Goal: Task Accomplishment & Management: Use online tool/utility

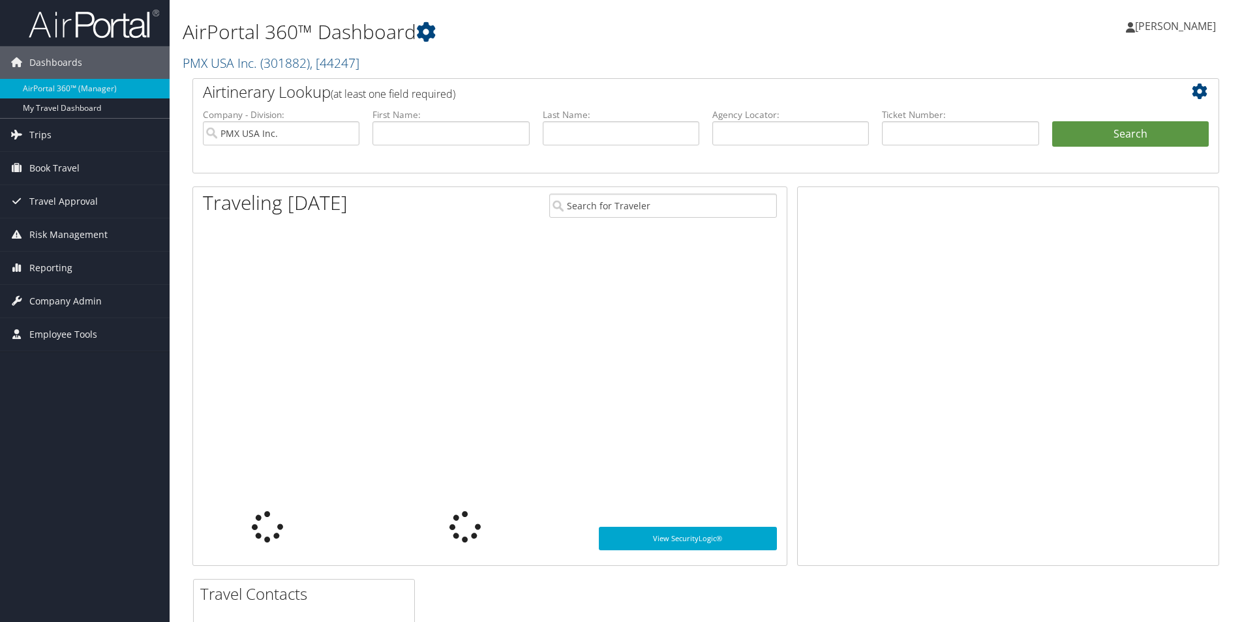
drag, startPoint x: 0, startPoint y: 0, endPoint x: 48, endPoint y: 211, distance: 216.2
click at [53, 164] on span "Book Travel" at bounding box center [54, 168] width 50 height 33
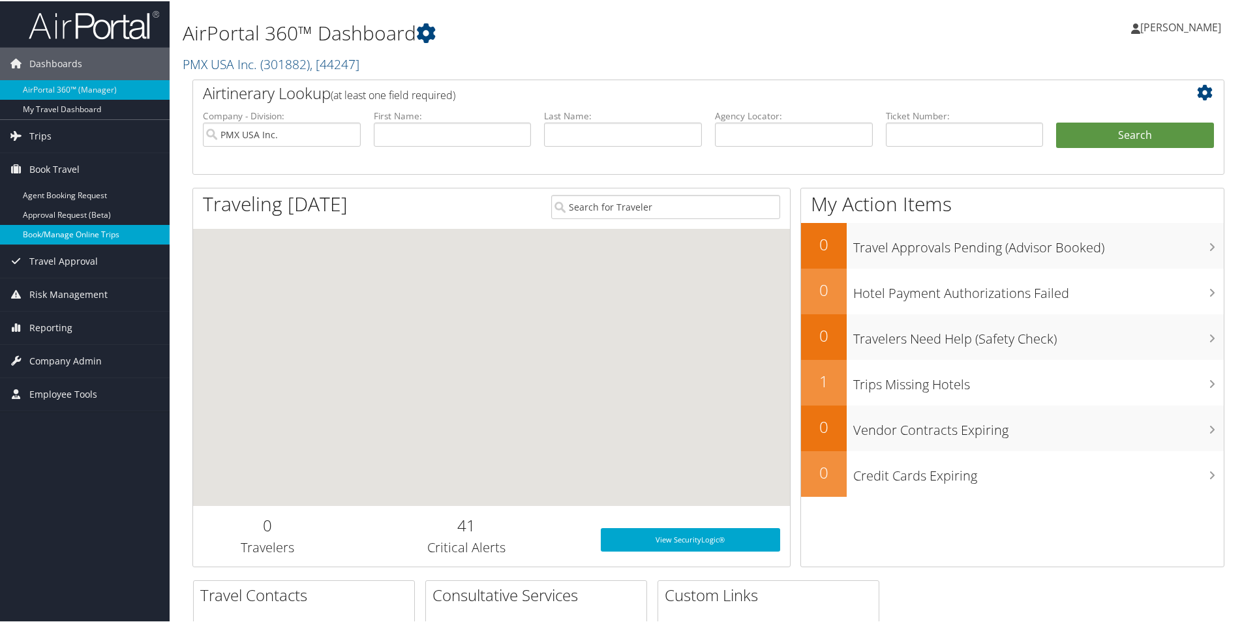
click at [52, 236] on link "Book/Manage Online Trips" at bounding box center [85, 234] width 170 height 20
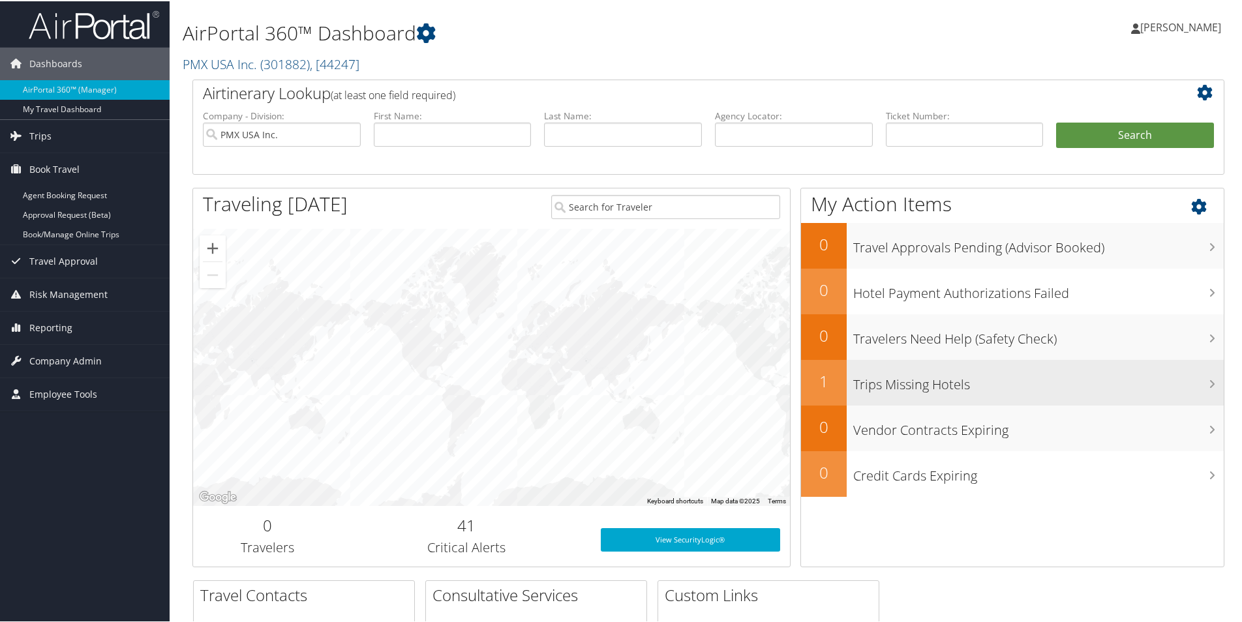
click at [832, 385] on h2 "1" at bounding box center [824, 380] width 46 height 22
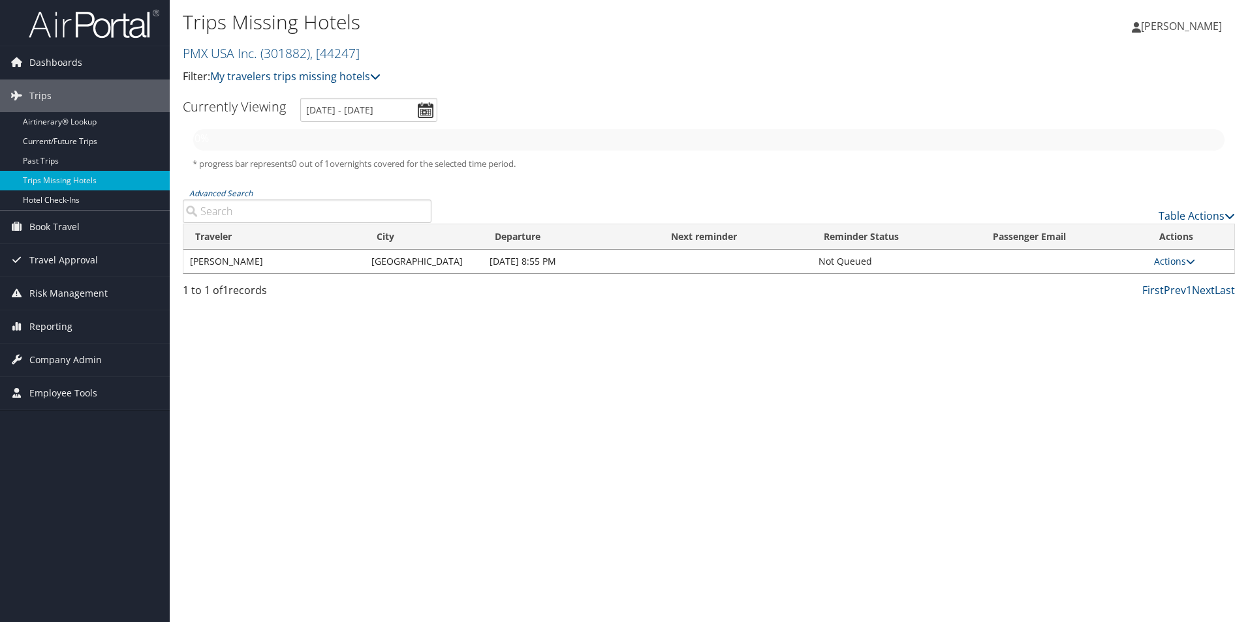
click at [91, 16] on img at bounding box center [94, 23] width 130 height 31
